Goal: Transaction & Acquisition: Purchase product/service

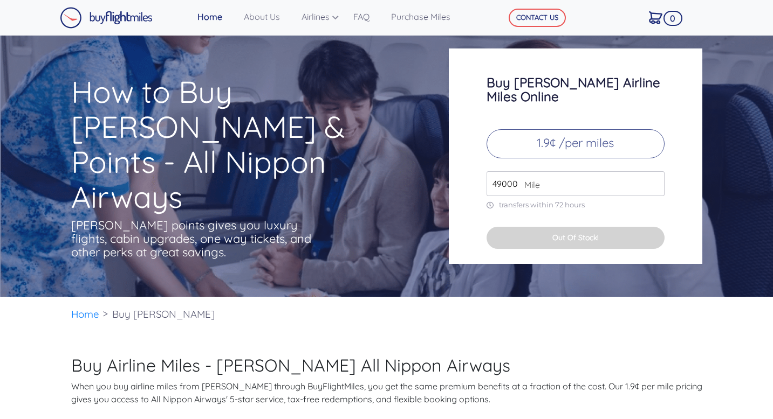
click at [511, 171] on input "49000" at bounding box center [575, 183] width 178 height 25
click at [644, 175] on input "49000" at bounding box center [575, 183] width 178 height 25
click at [652, 174] on input "49000" at bounding box center [575, 183] width 178 height 25
click at [652, 171] on input "50000" at bounding box center [575, 183] width 178 height 25
click at [652, 171] on input "51000" at bounding box center [575, 183] width 178 height 25
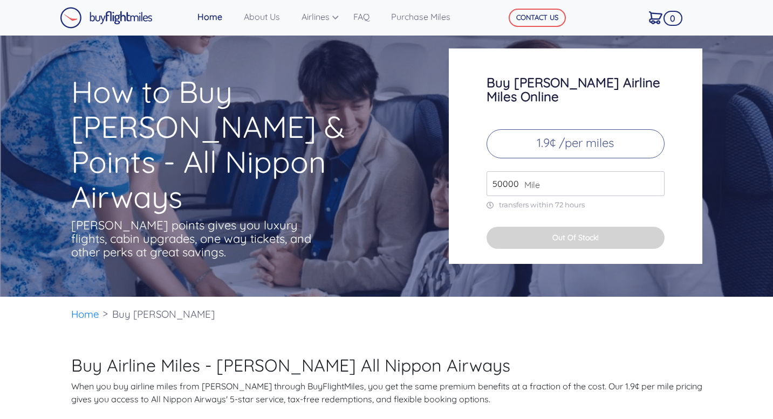
click at [652, 174] on input "50000" at bounding box center [575, 183] width 178 height 25
drag, startPoint x: 518, startPoint y: 175, endPoint x: 448, endPoint y: 175, distance: 70.1
click at [449, 175] on div "Buy [PERSON_NAME] Airline Miles Online 1.9¢ /per miles 50000 Mile transfers wit…" at bounding box center [575, 157] width 253 height 216
click at [565, 135] on p "1.9¢ /per miles" at bounding box center [575, 143] width 178 height 29
drag, startPoint x: 539, startPoint y: 167, endPoint x: 485, endPoint y: 172, distance: 54.1
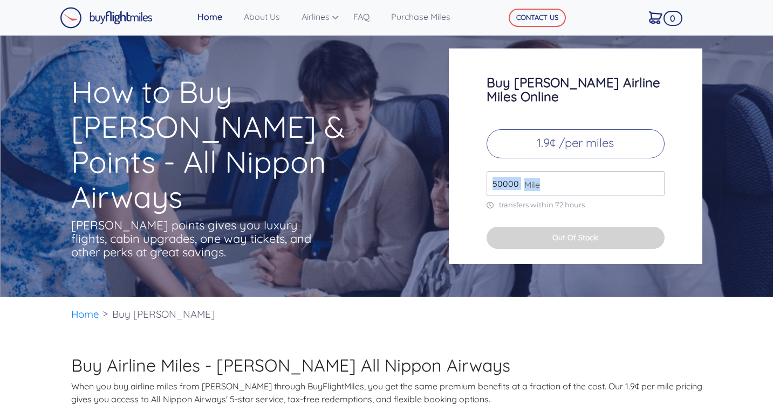
click at [485, 172] on div "Buy [PERSON_NAME] Airline Miles Online 1.9¢ /per miles 50000 Mile transfers wit…" at bounding box center [575, 157] width 253 height 216
click at [553, 174] on input "50000" at bounding box center [575, 183] width 178 height 25
type input "230000"
click at [609, 207] on div "Buy [PERSON_NAME] Airline Miles Online 1.9¢ /per miles 230000 Mile transfers wi…" at bounding box center [575, 157] width 253 height 216
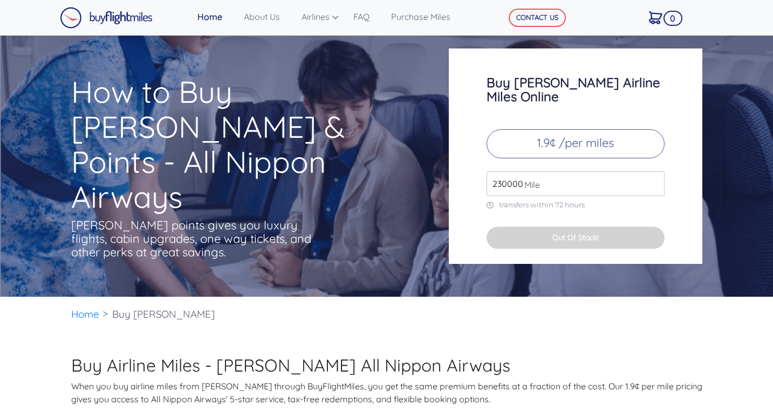
click at [555, 171] on input "230000" at bounding box center [575, 183] width 178 height 25
click at [567, 129] on p "1.9¢ /per miles" at bounding box center [575, 143] width 178 height 29
click at [551, 176] on input "230000" at bounding box center [575, 183] width 178 height 25
click at [552, 234] on button "Out Of Stock!" at bounding box center [575, 238] width 178 height 22
